Goal: Navigation & Orientation: Find specific page/section

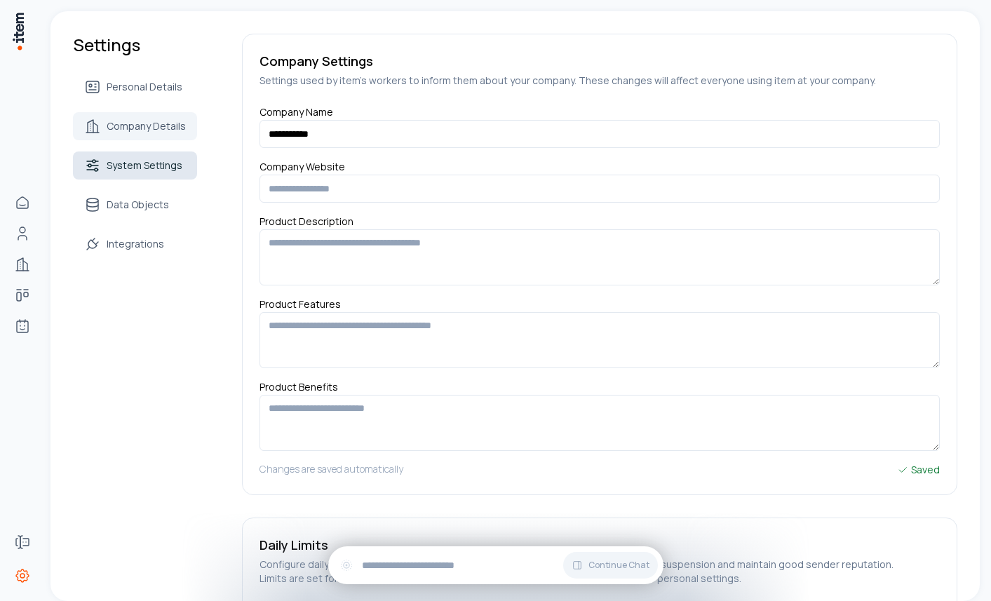
click at [146, 171] on span "System Settings" at bounding box center [145, 166] width 76 height 14
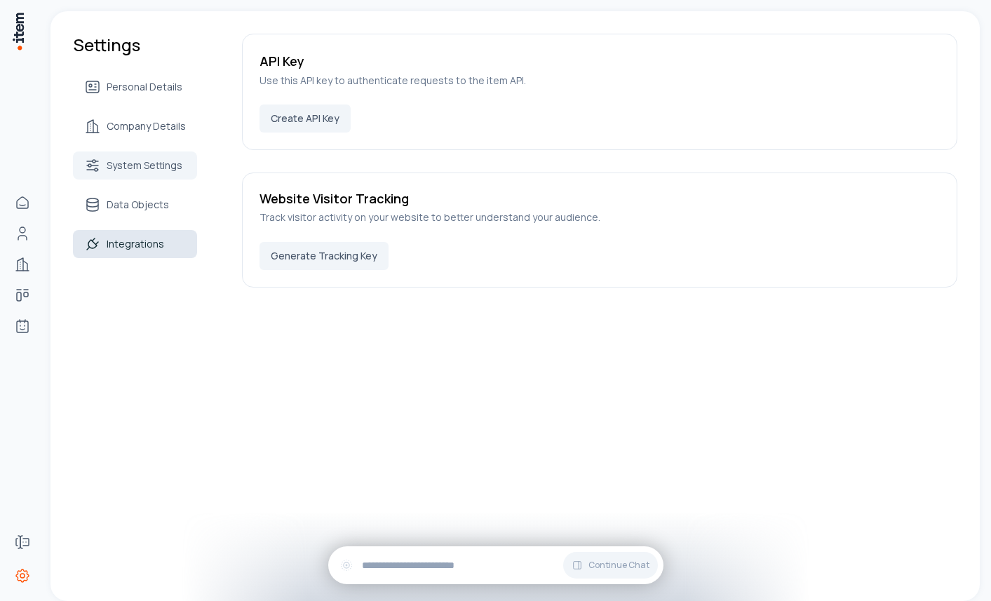
click at [150, 254] on link "Integrations" at bounding box center [135, 244] width 124 height 28
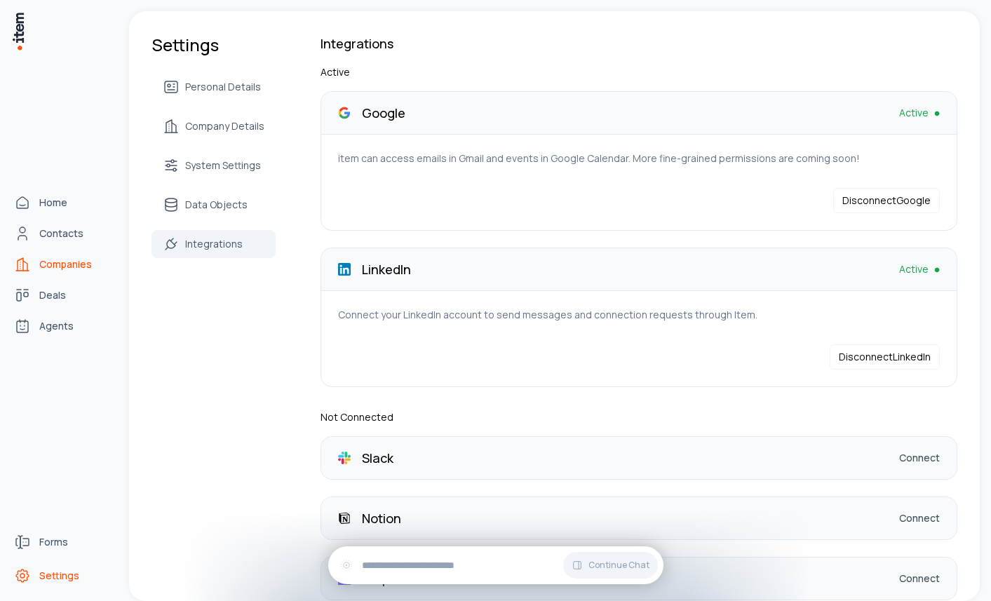
click at [65, 267] on span "Companies" at bounding box center [65, 264] width 53 height 14
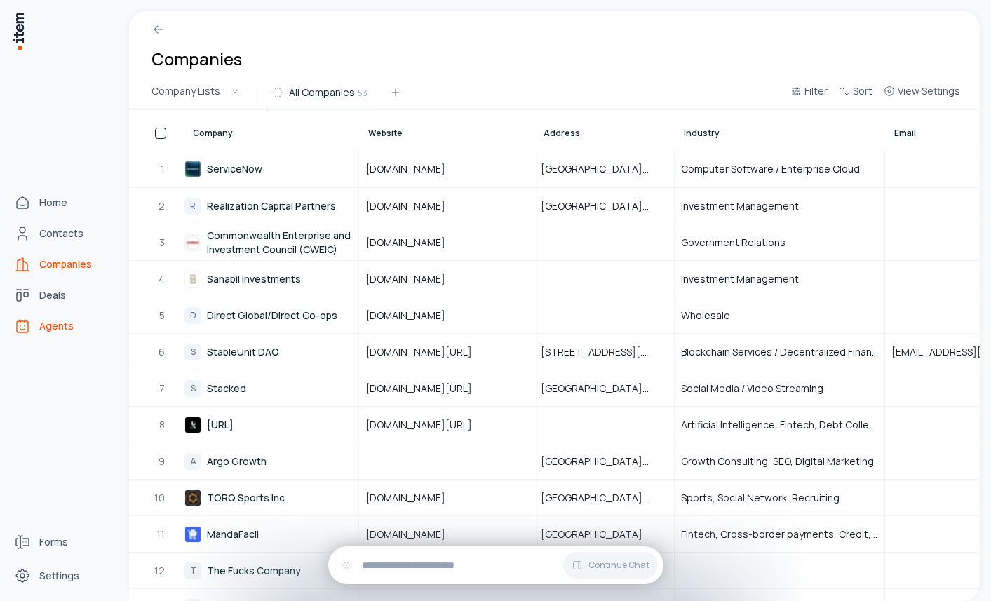
click at [60, 318] on link "Agents" at bounding box center [61, 326] width 107 height 28
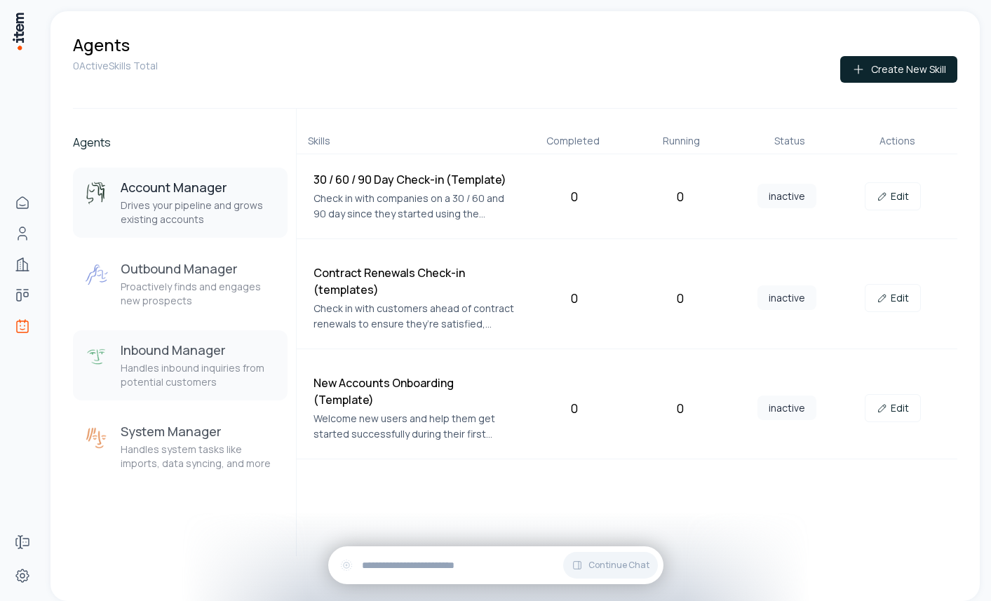
click at [170, 361] on div "Inbound Manager Handles inbound inquiries from potential customers" at bounding box center [199, 366] width 156 height 48
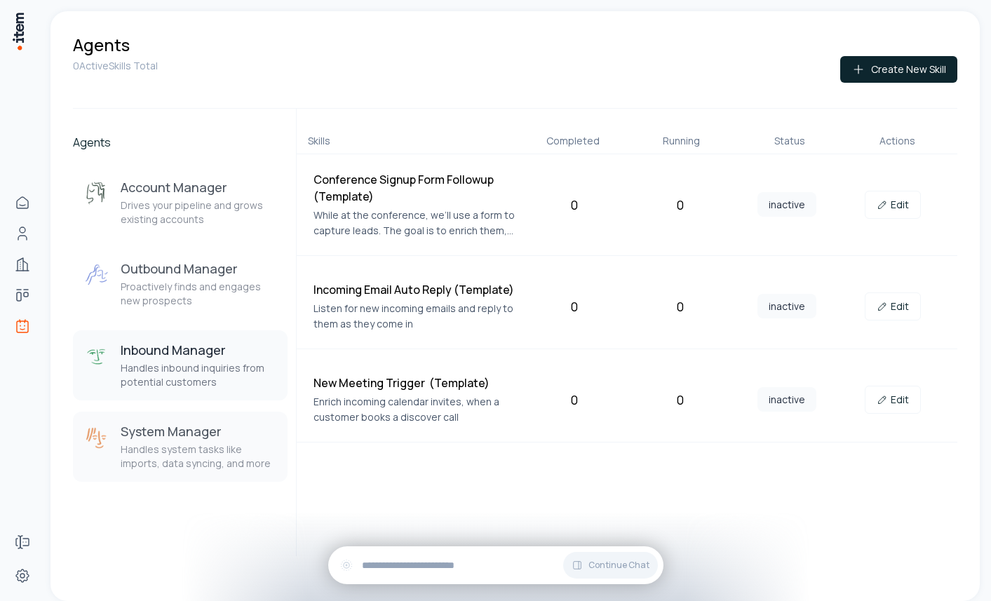
click at [155, 454] on p "Handles system tasks like imports, data syncing, and more" at bounding box center [199, 457] width 156 height 28
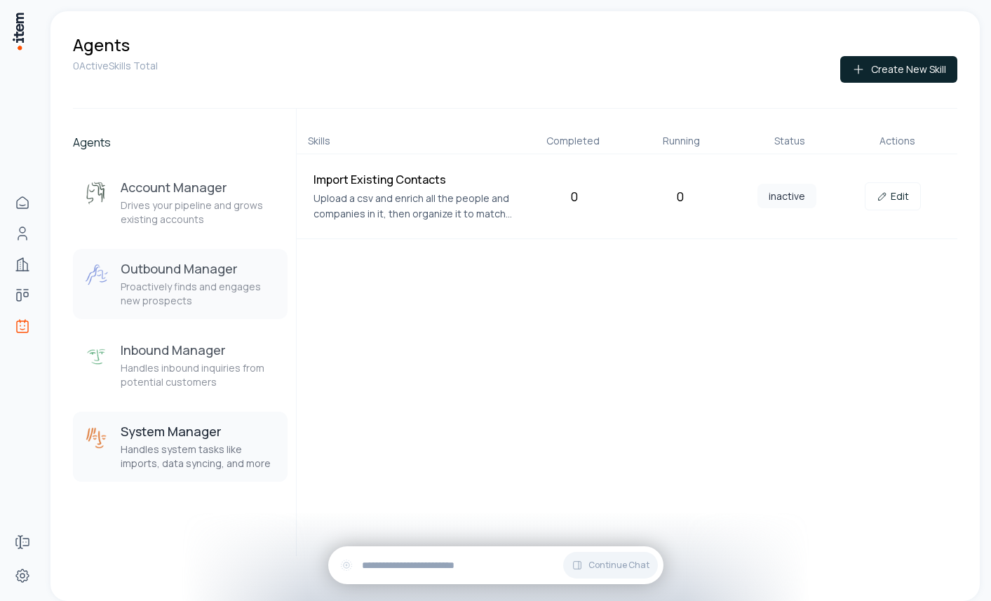
click at [197, 290] on p "Proactively finds and engages new prospects" at bounding box center [199, 294] width 156 height 28
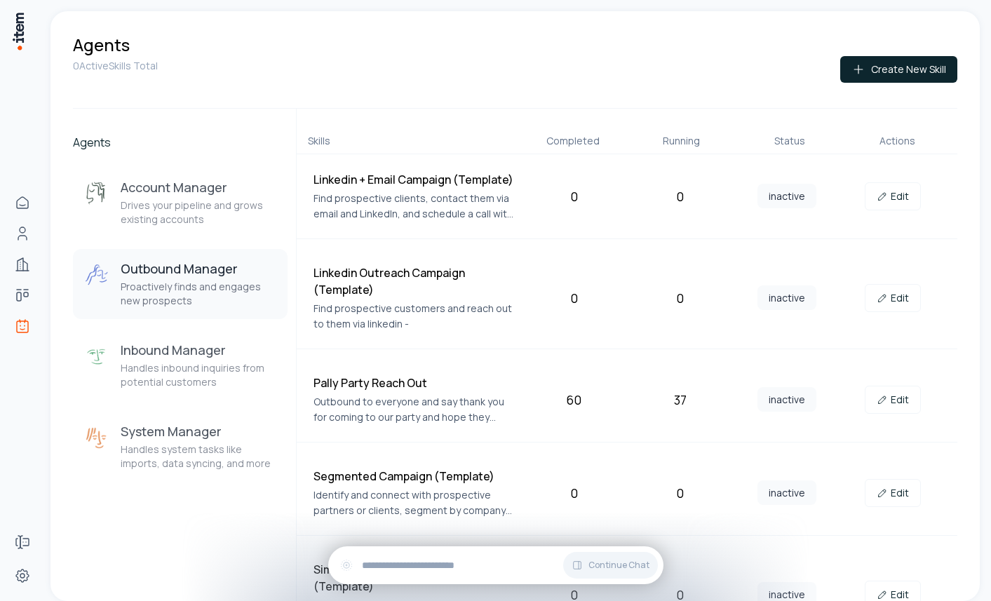
scroll to position [45, 0]
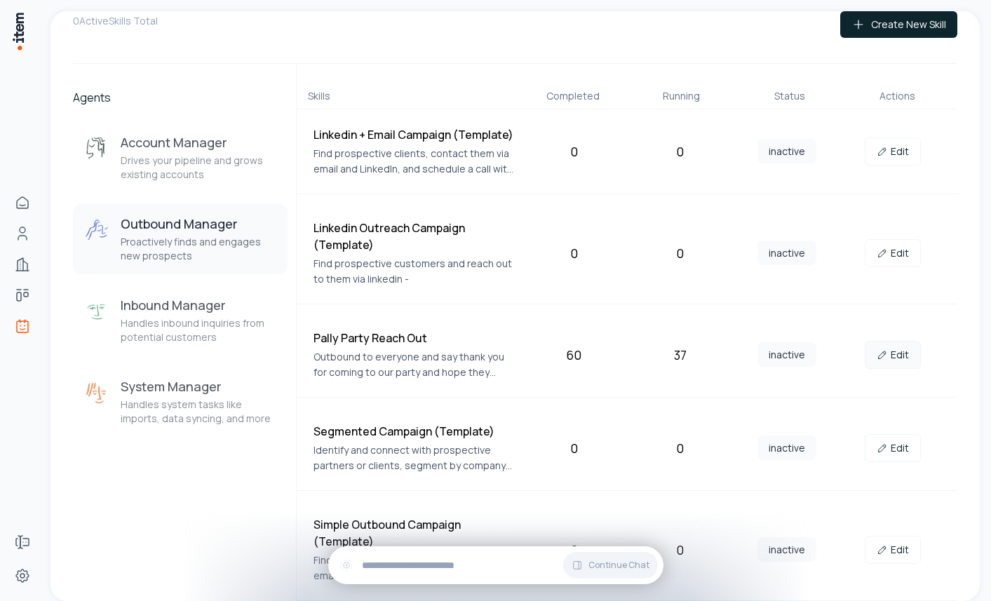
click at [913, 353] on link "Edit" at bounding box center [893, 355] width 56 height 28
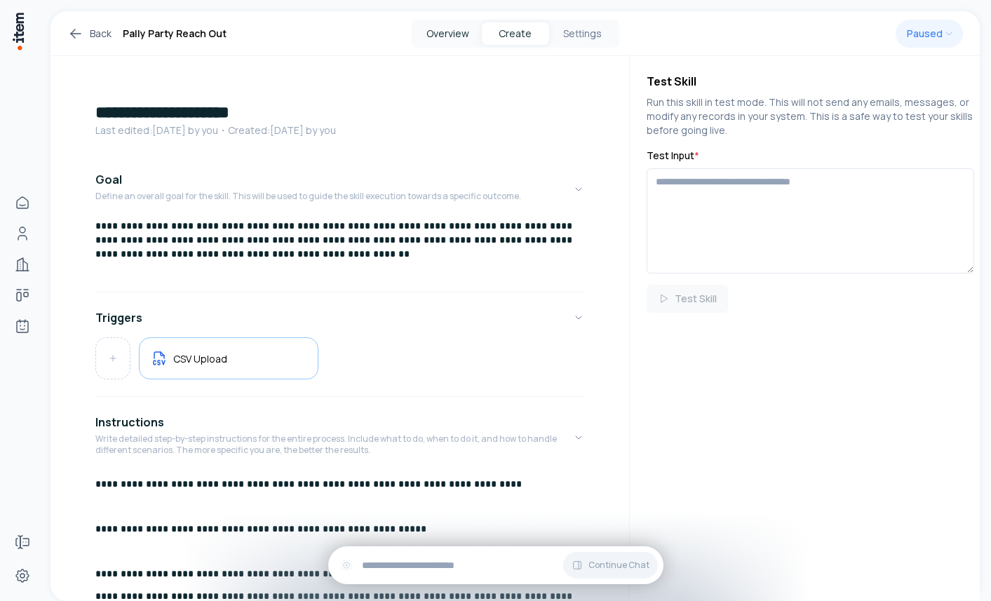
click at [415, 37] on button "Overview" at bounding box center [448, 33] width 67 height 22
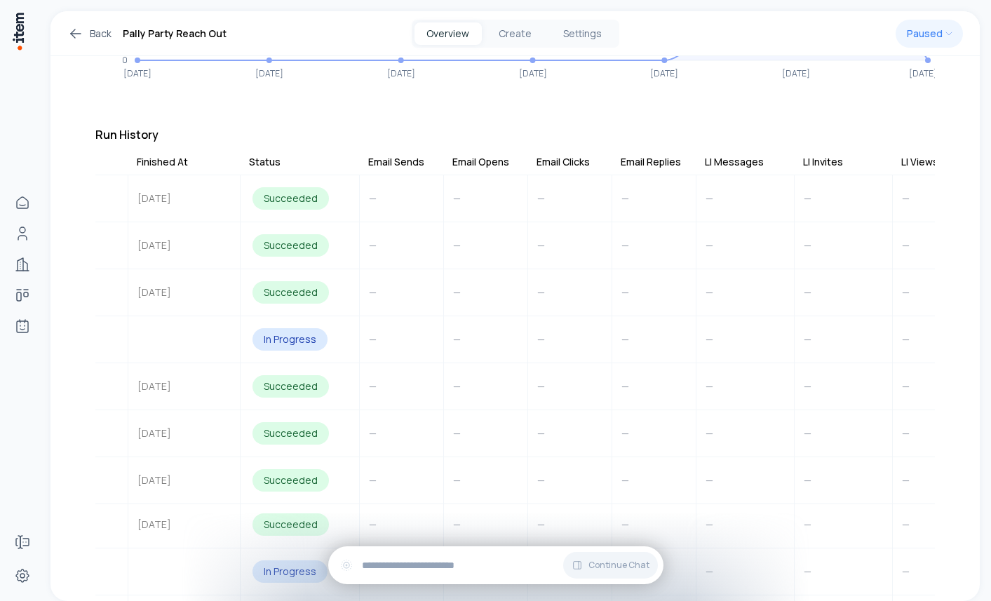
scroll to position [0, 441]
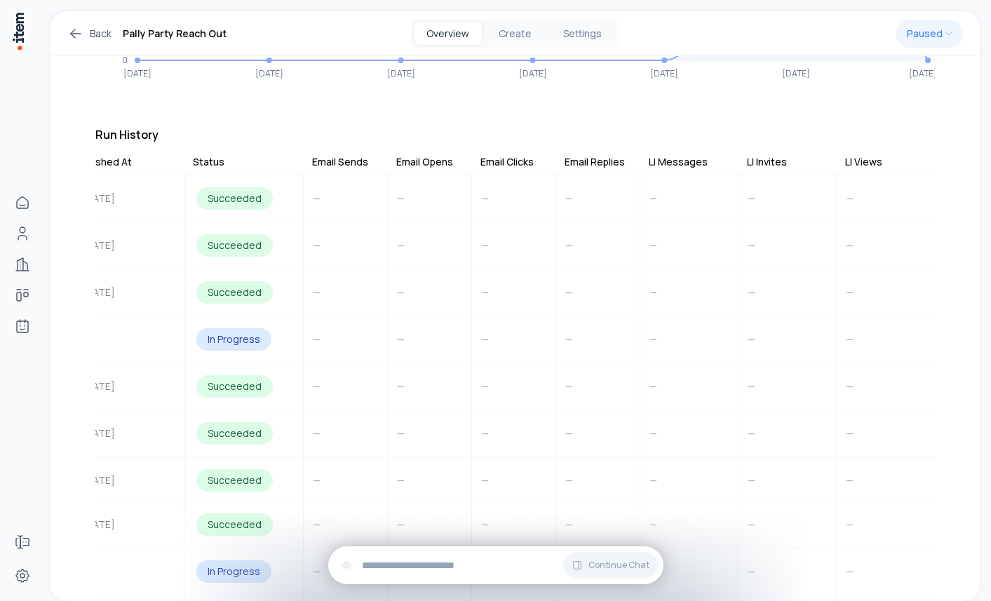
click at [772, 155] on div "LI Invites" at bounding box center [767, 162] width 40 height 14
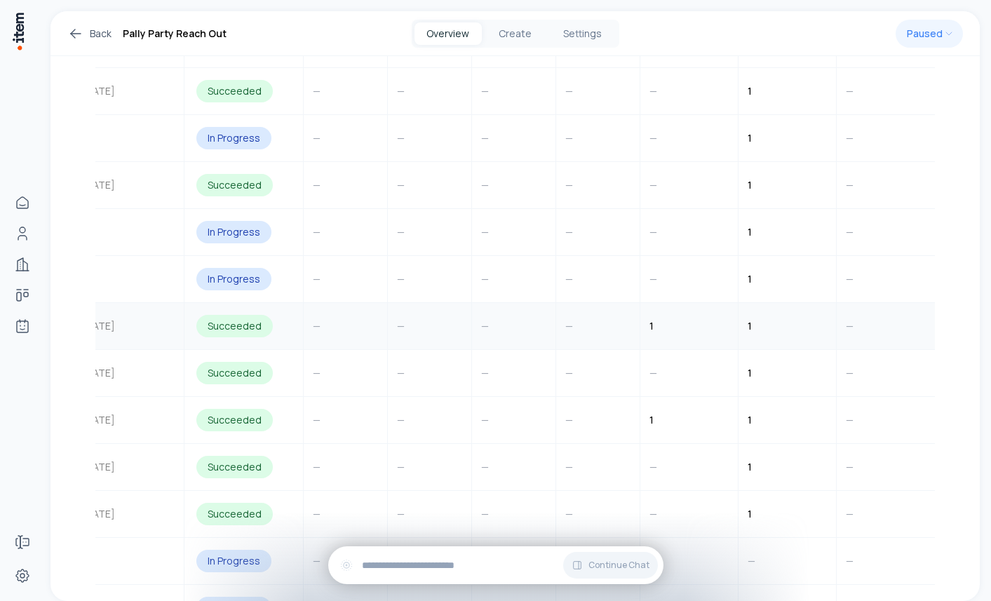
click at [656, 315] on div "1" at bounding box center [651, 326] width 21 height 27
click at [830, 309] on td "1" at bounding box center [788, 326] width 98 height 46
click at [861, 314] on td "—" at bounding box center [886, 326] width 98 height 46
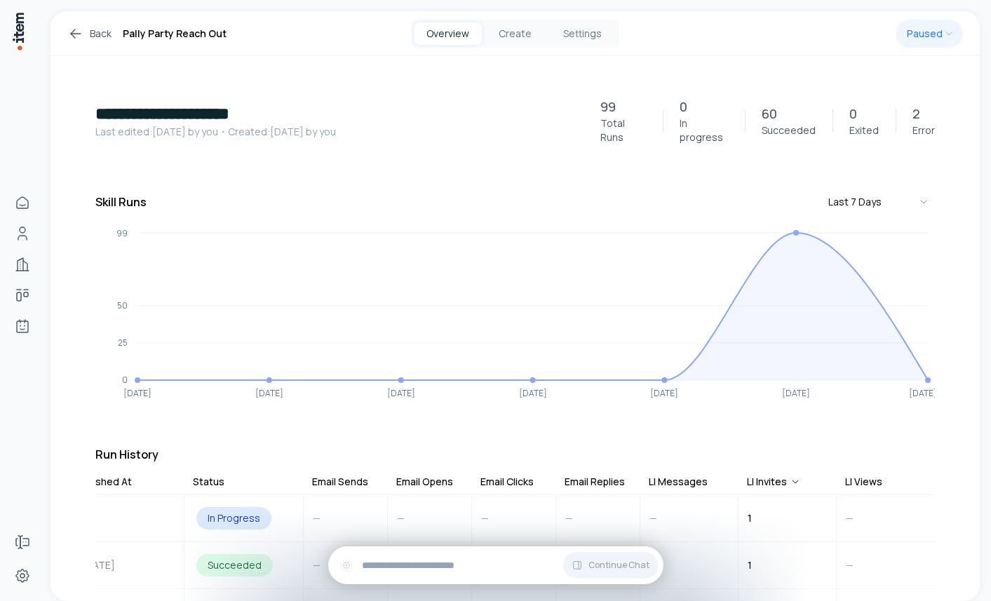
scroll to position [0, 0]
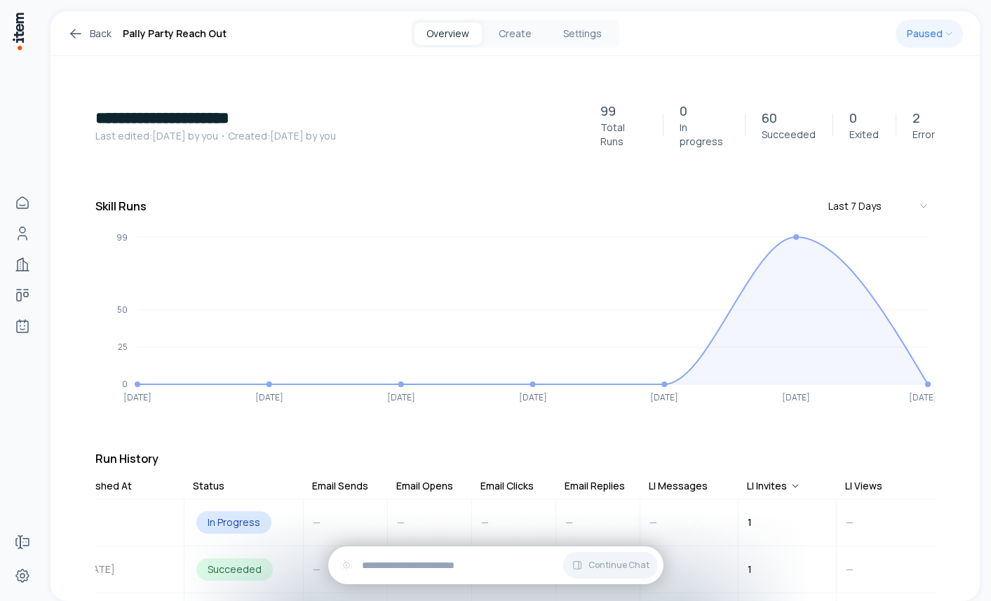
click at [918, 115] on p "2" at bounding box center [917, 118] width 8 height 20
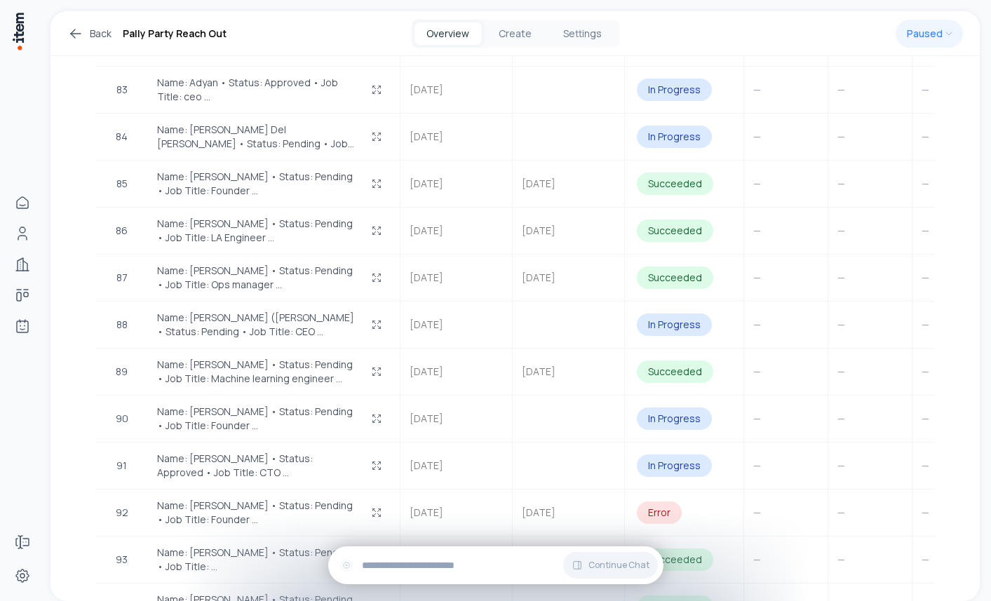
scroll to position [4646, 0]
